Goal: Find contact information: Find contact information

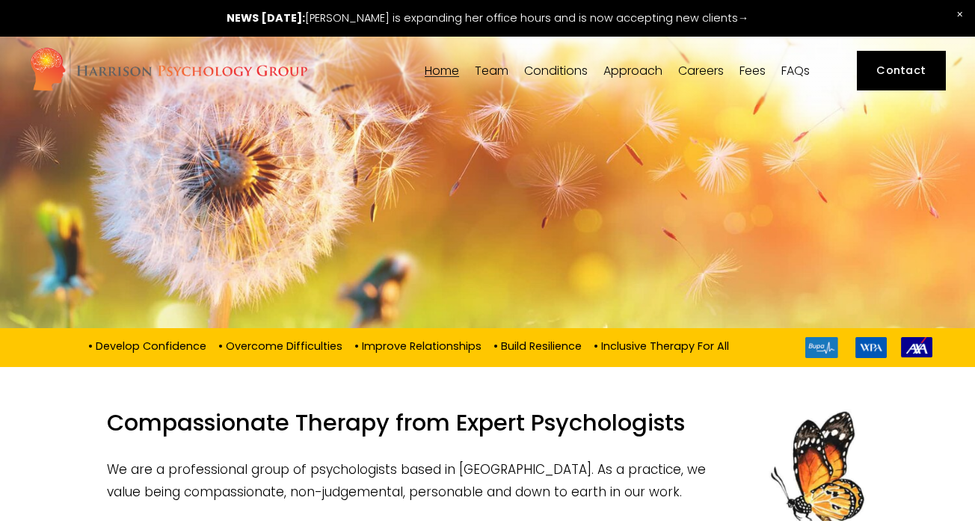
click at [933, 59] on link "Contact" at bounding box center [901, 71] width 89 height 40
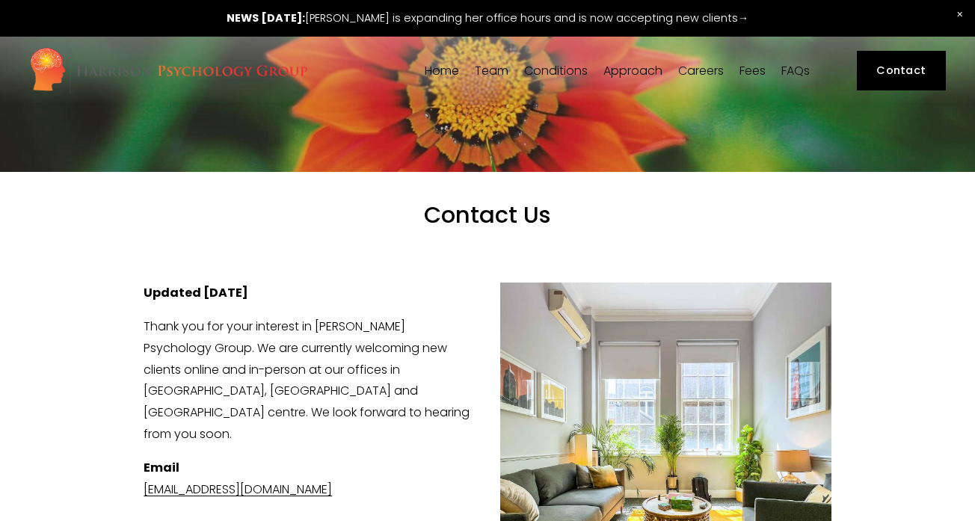
click at [494, 71] on span "Team" at bounding box center [492, 71] width 34 height 12
click at [0, 0] on span "[PERSON_NAME]" at bounding box center [0, 0] width 0 height 0
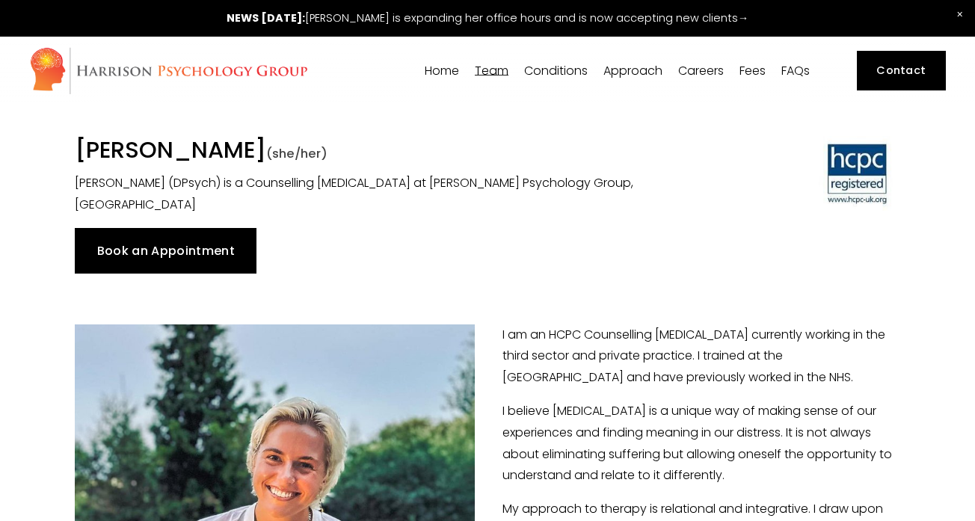
click at [195, 251] on link "Book an Appointment" at bounding box center [166, 250] width 182 height 45
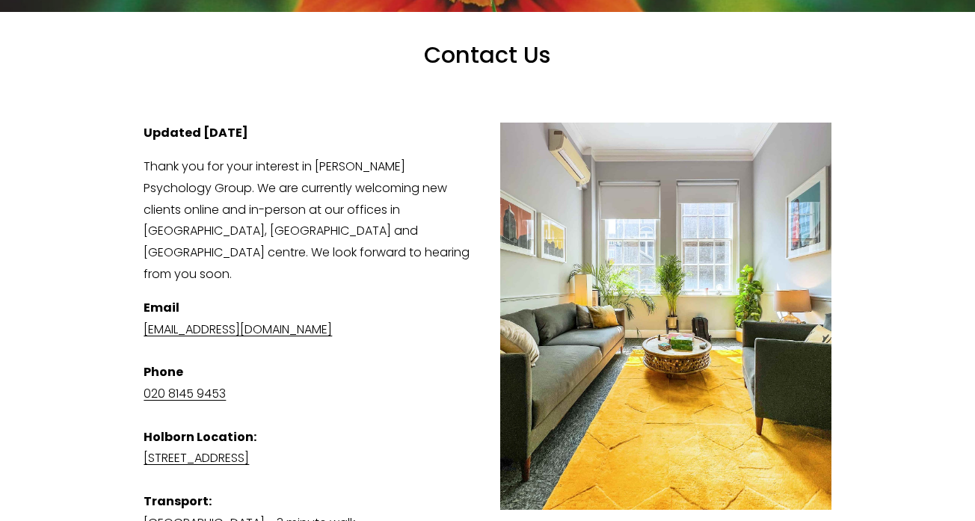
scroll to position [177, 0]
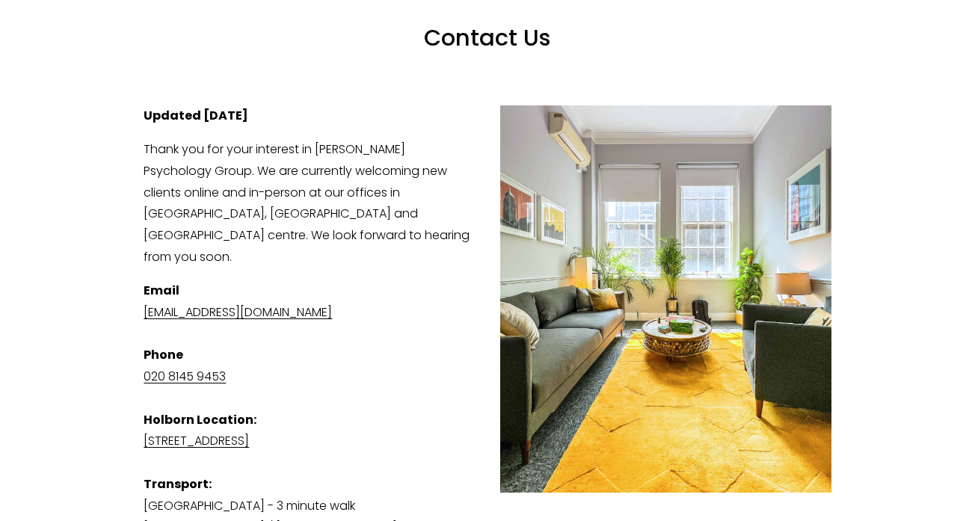
click at [430, 280] on p "Email admin@harrisonpsychologygroup.com Phone 020 8145 9453 Holborn Location: S…" at bounding box center [487, 441] width 687 height 323
drag, startPoint x: 377, startPoint y: 287, endPoint x: 136, endPoint y: 280, distance: 240.9
click at [136, 280] on div "Updated 29th August 2025 Thank you for your interest in Harrison Psychology Gro…" at bounding box center [487, 408] width 713 height 630
drag, startPoint x: 142, startPoint y: 283, endPoint x: 404, endPoint y: 285, distance: 261.7
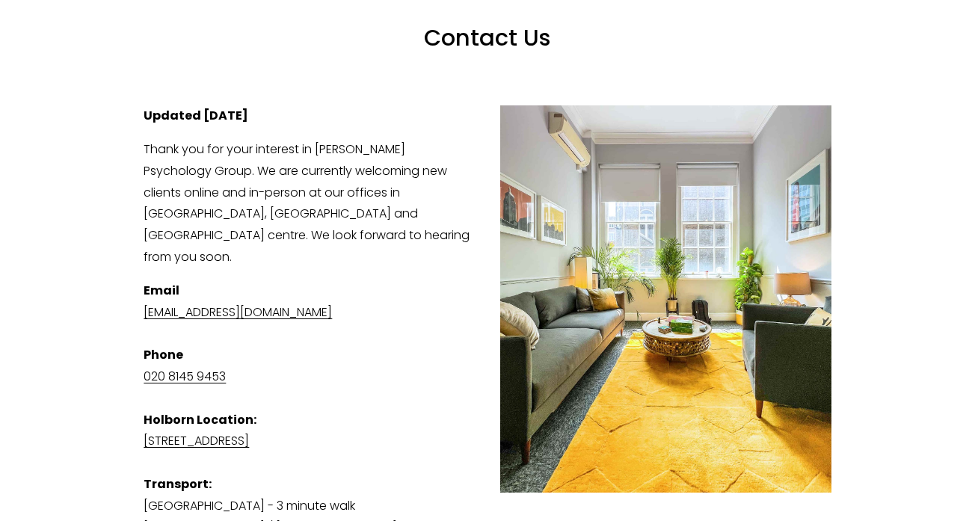
click at [404, 285] on div "Updated 29th August 2025 Thank you for your interest in Harrison Psychology Gro…" at bounding box center [487, 408] width 713 height 630
click at [404, 285] on p "Email admin@harrisonpsychologygroup.com Phone 020 8145 9453 Holborn Location: S…" at bounding box center [487, 441] width 687 height 323
copy link "[EMAIL_ADDRESS][DOMAIN_NAME]"
drag, startPoint x: 390, startPoint y: 289, endPoint x: 146, endPoint y: 292, distance: 244.6
click at [146, 292] on p "Email admin@harrisonpsychologygroup.com Phone 020 8145 9453 Holborn Location: S…" at bounding box center [487, 441] width 687 height 323
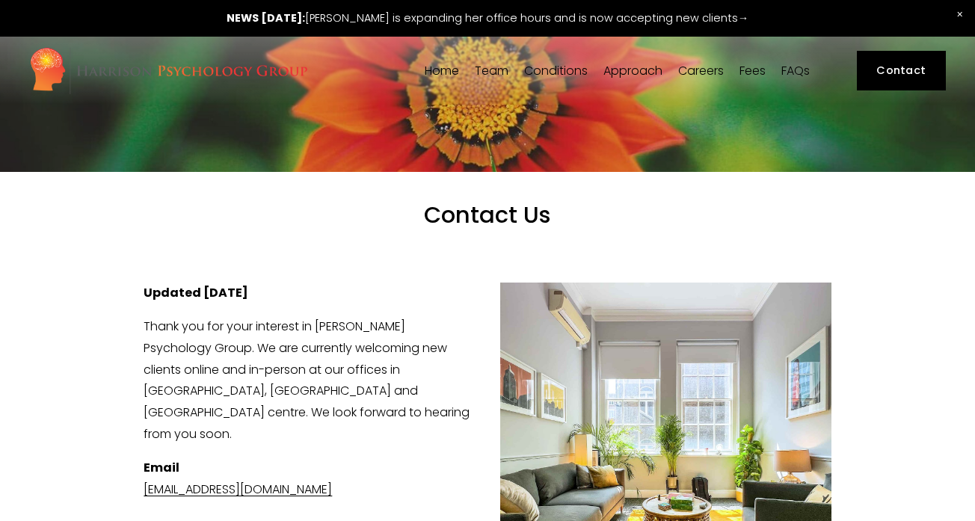
scroll to position [0, 0]
click at [614, 0] on link at bounding box center [487, 18] width 975 height 37
click at [0, 0] on span "[PERSON_NAME]" at bounding box center [0, 0] width 0 height 0
